Goal: Communication & Community: Answer question/provide support

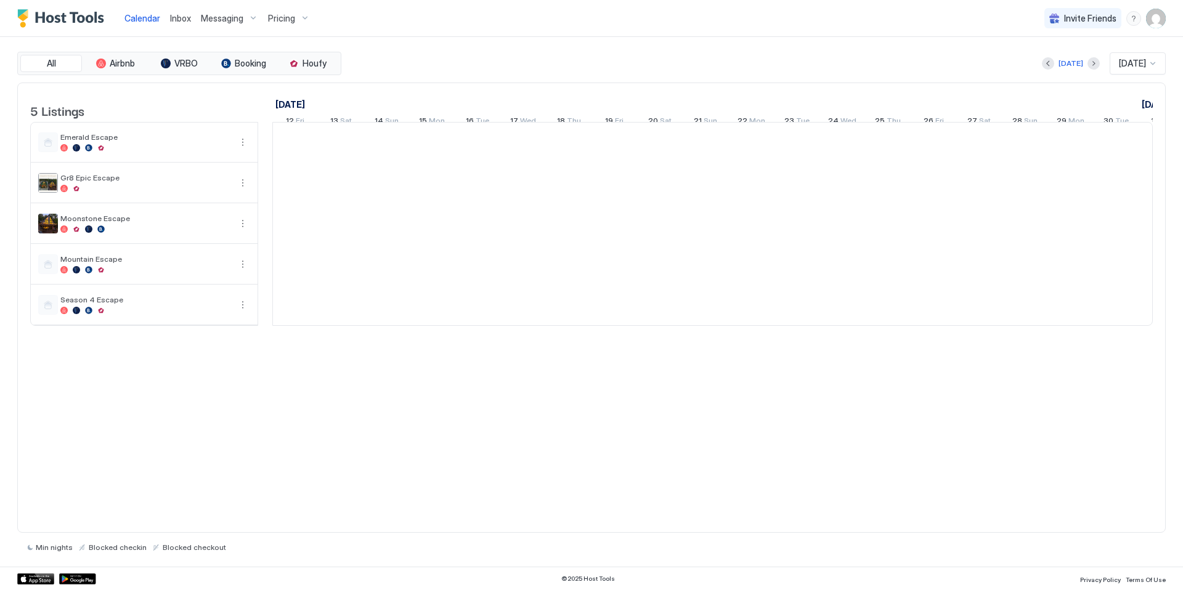
scroll to position [0, 685]
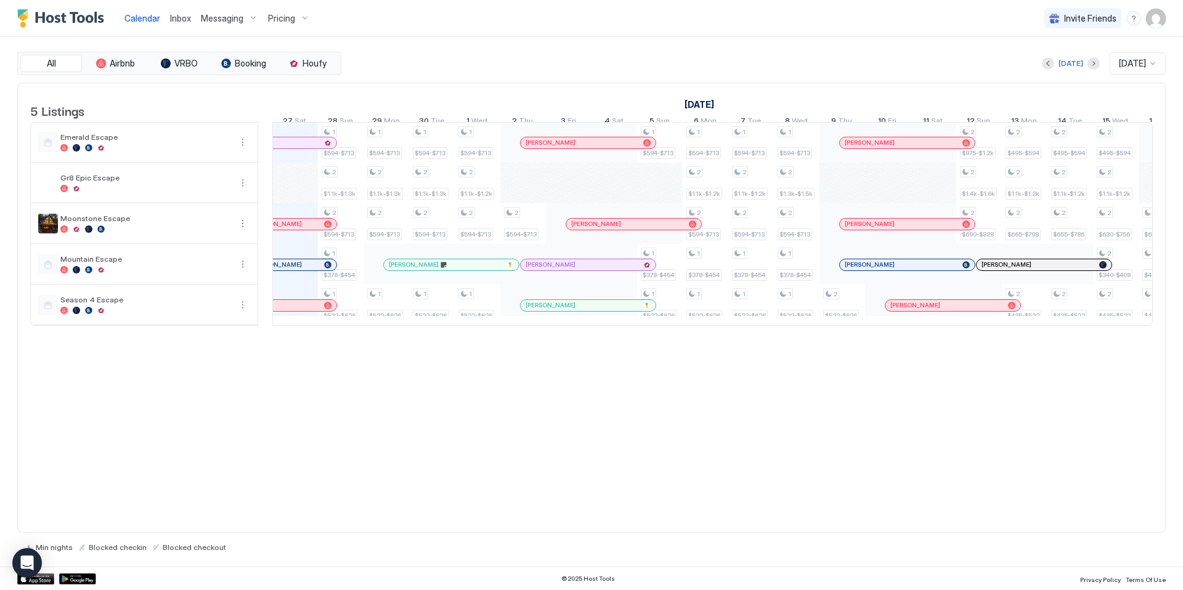
click at [186, 14] on span "Inbox" at bounding box center [180, 18] width 21 height 10
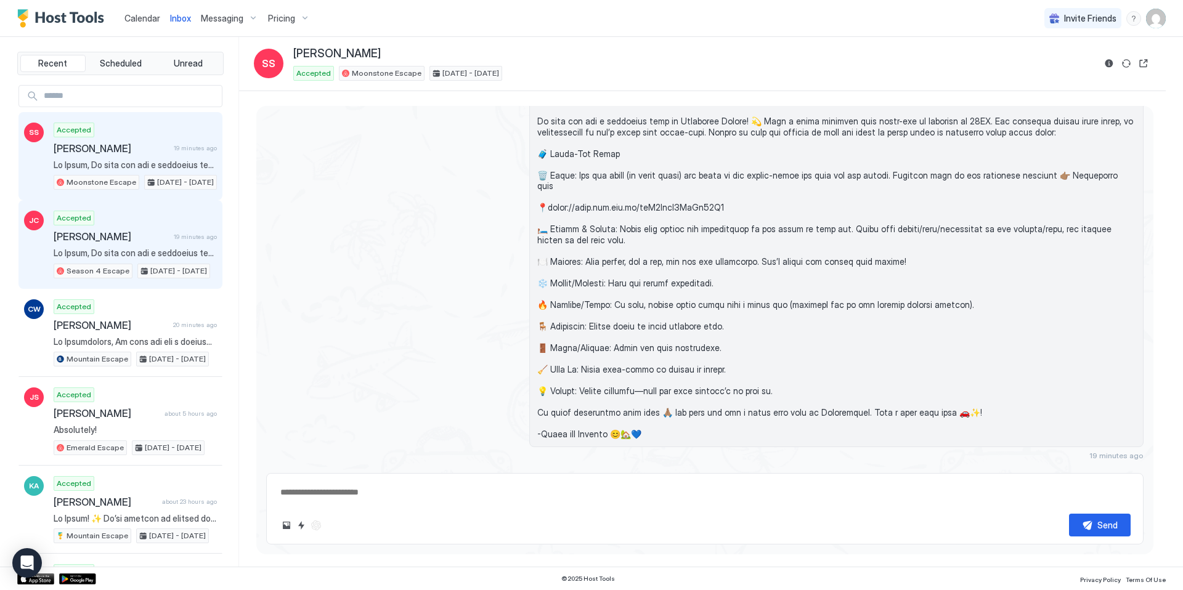
scroll to position [4825, 0]
click at [132, 233] on span "[PERSON_NAME]" at bounding box center [111, 236] width 115 height 12
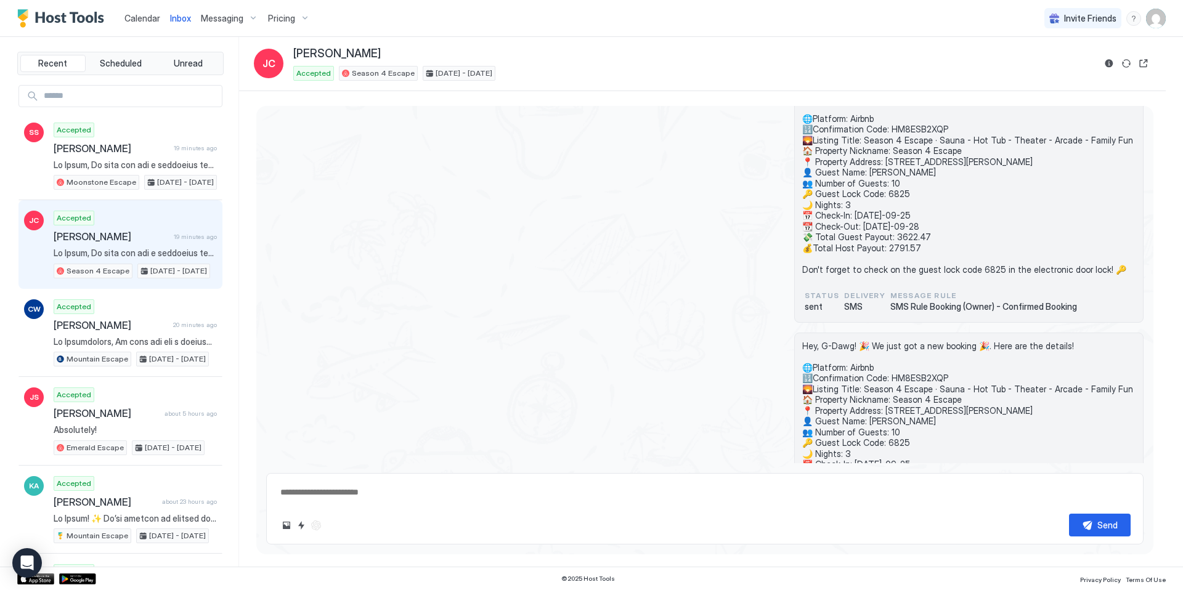
scroll to position [479, 0]
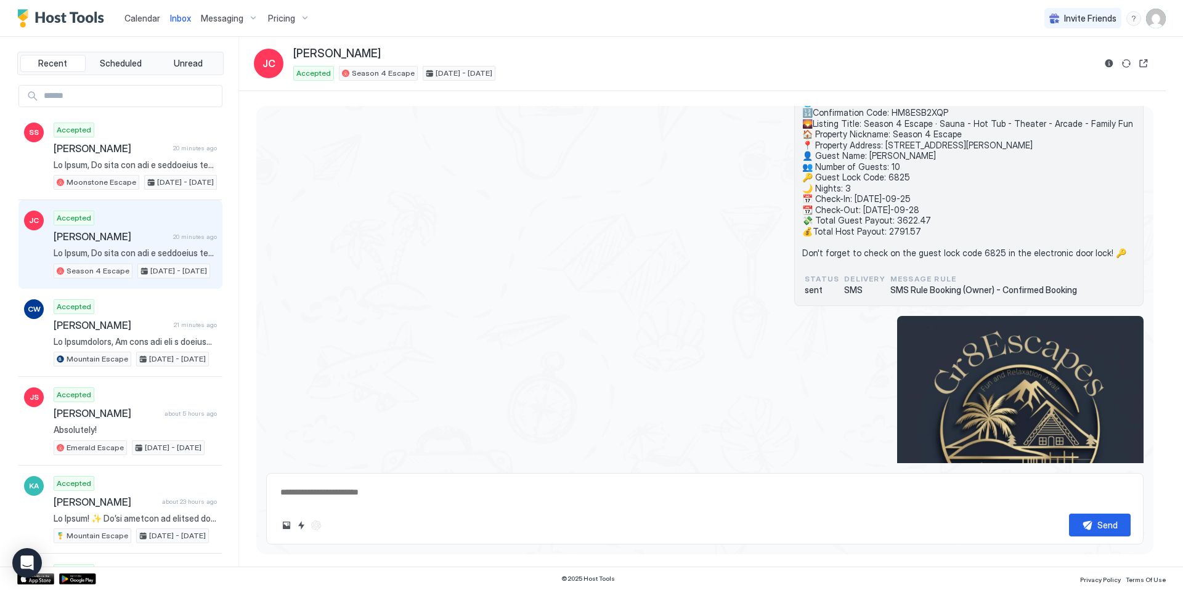
click at [115, 243] on div "Accepted [PERSON_NAME] 20 minutes ago Season 4 Escape [DATE] - [DATE]" at bounding box center [135, 245] width 163 height 68
click at [123, 238] on span "[PERSON_NAME]" at bounding box center [111, 236] width 115 height 12
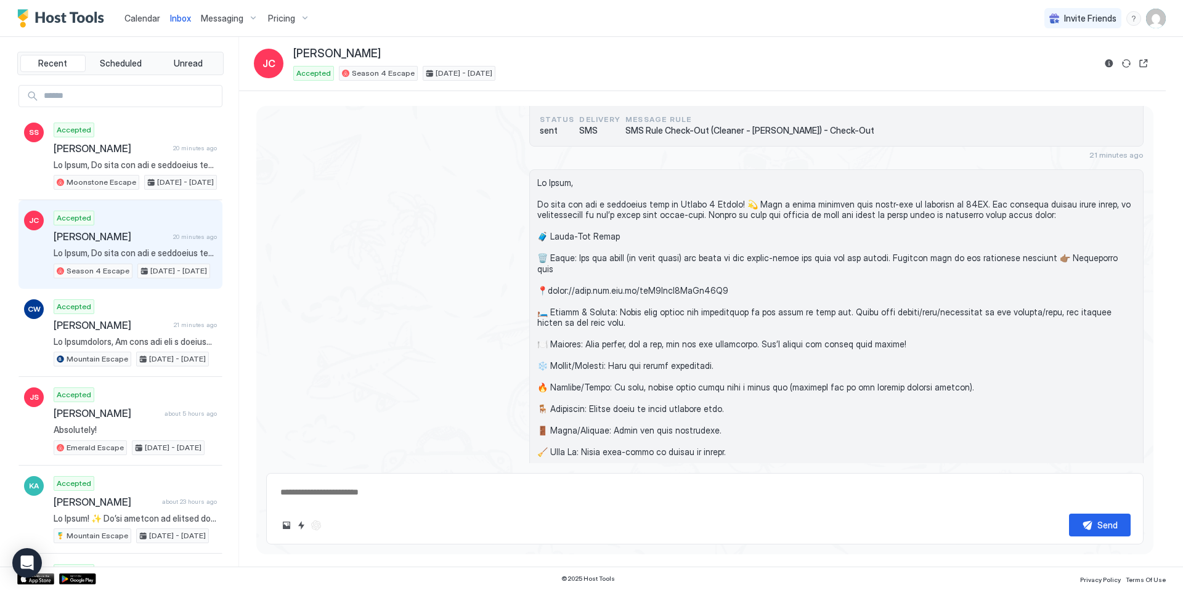
scroll to position [5062, 0]
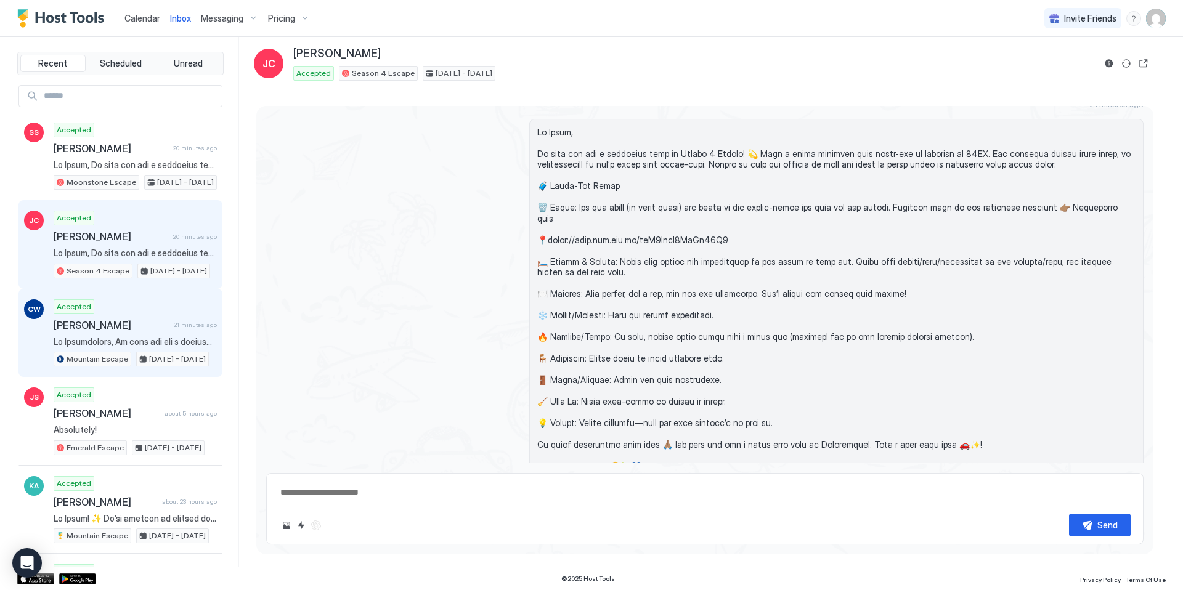
click at [110, 330] on span "[PERSON_NAME]" at bounding box center [111, 325] width 115 height 12
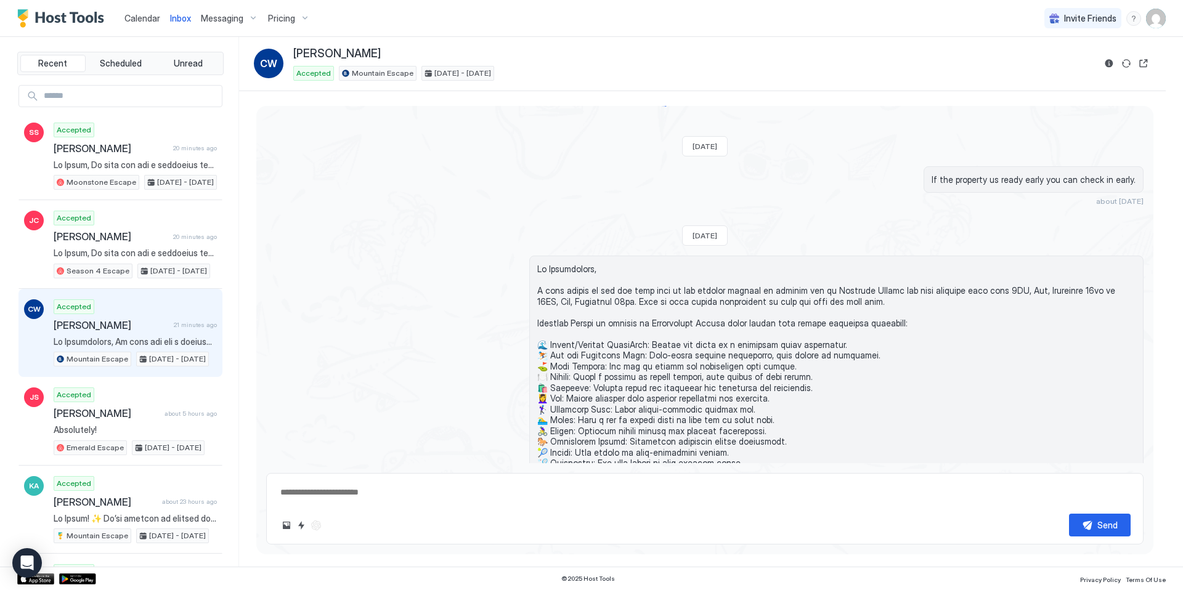
scroll to position [1191, 0]
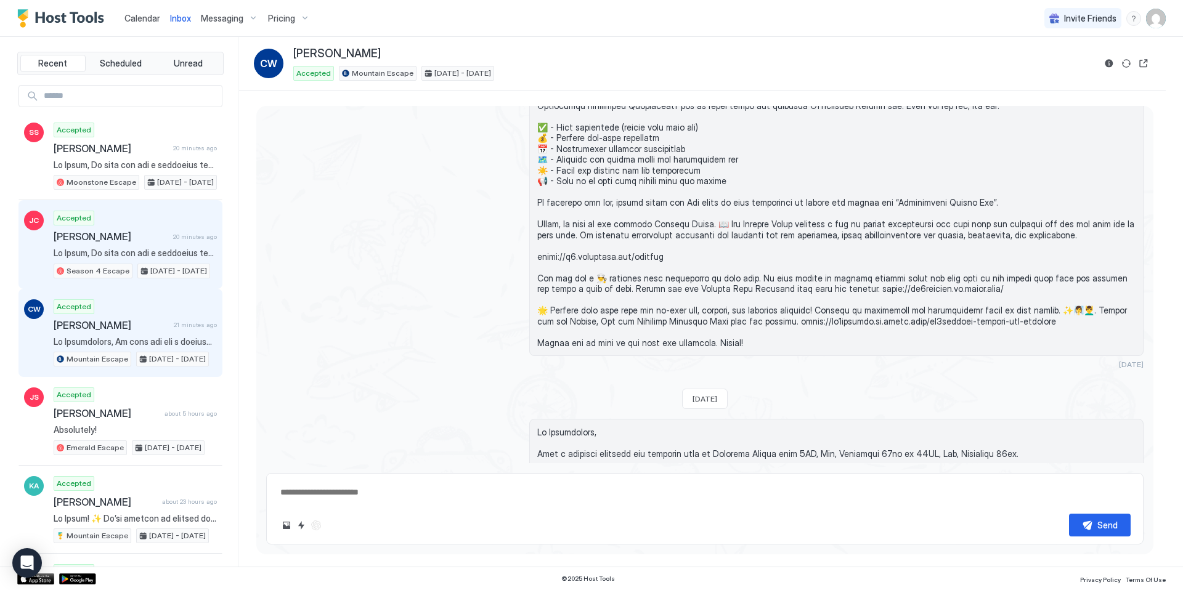
click at [131, 246] on div "Accepted [PERSON_NAME] 20 minutes ago Season 4 Escape [DATE] - [DATE]" at bounding box center [135, 245] width 163 height 68
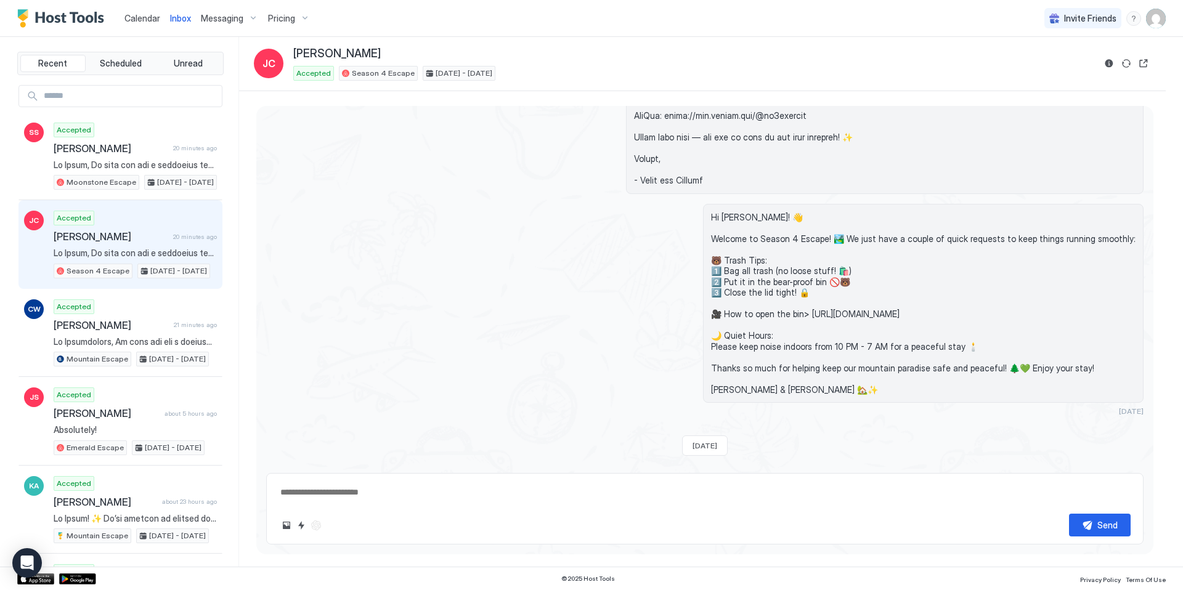
scroll to position [3607, 0]
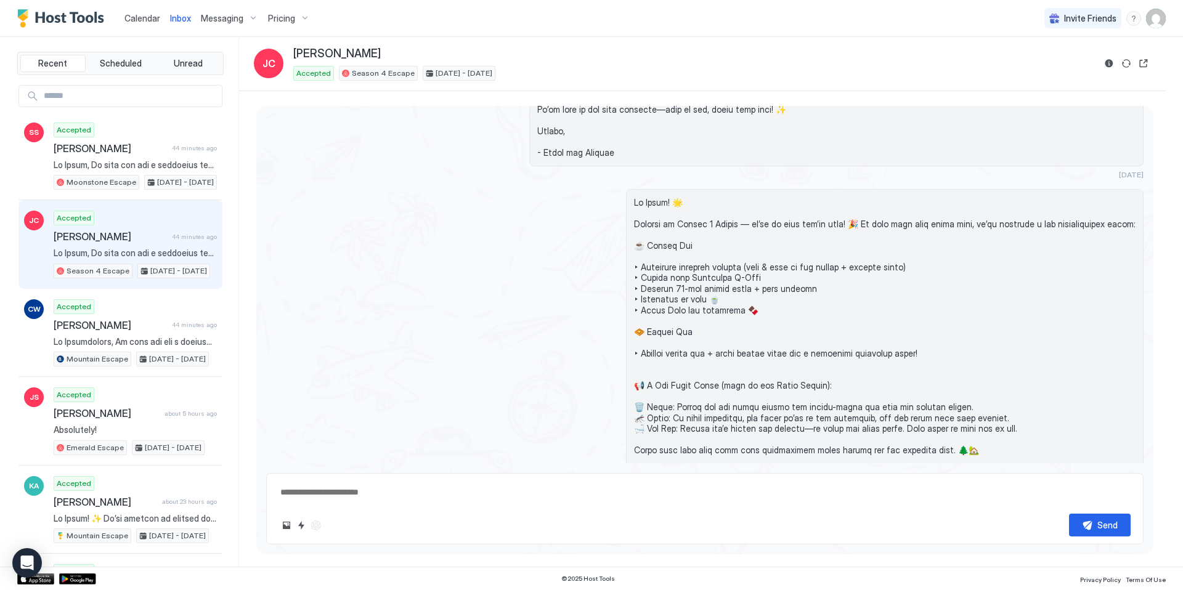
type textarea "*"
